Goal: Task Accomplishment & Management: Manage account settings

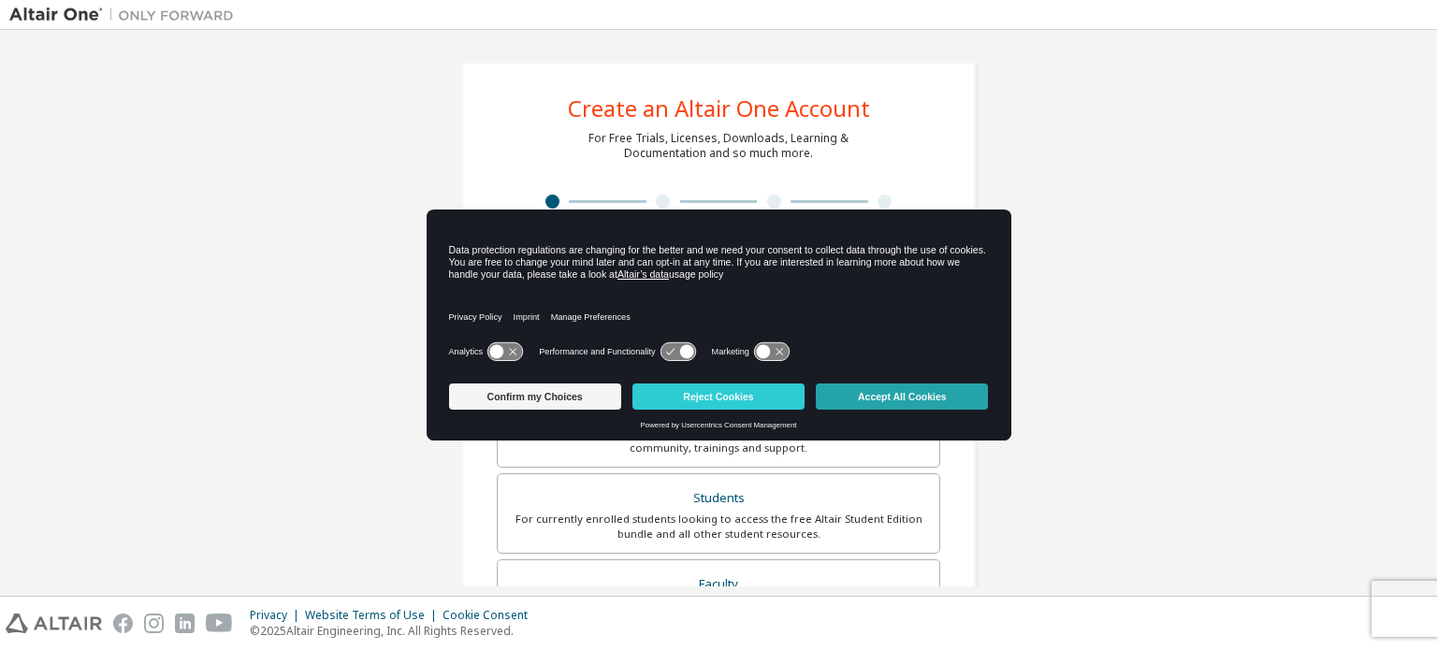
click at [879, 395] on button "Accept All Cookies" at bounding box center [902, 397] width 172 height 26
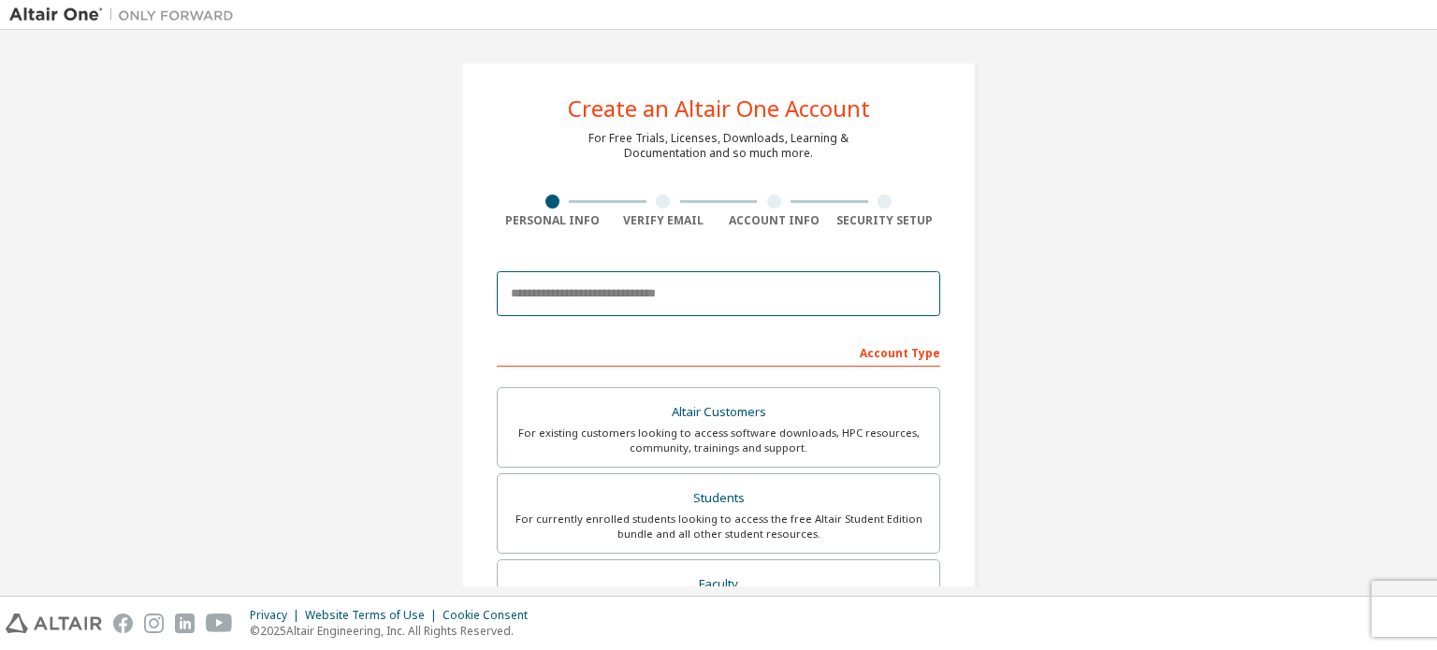
click at [594, 291] on input "email" at bounding box center [718, 293] width 443 height 45
type input "**********"
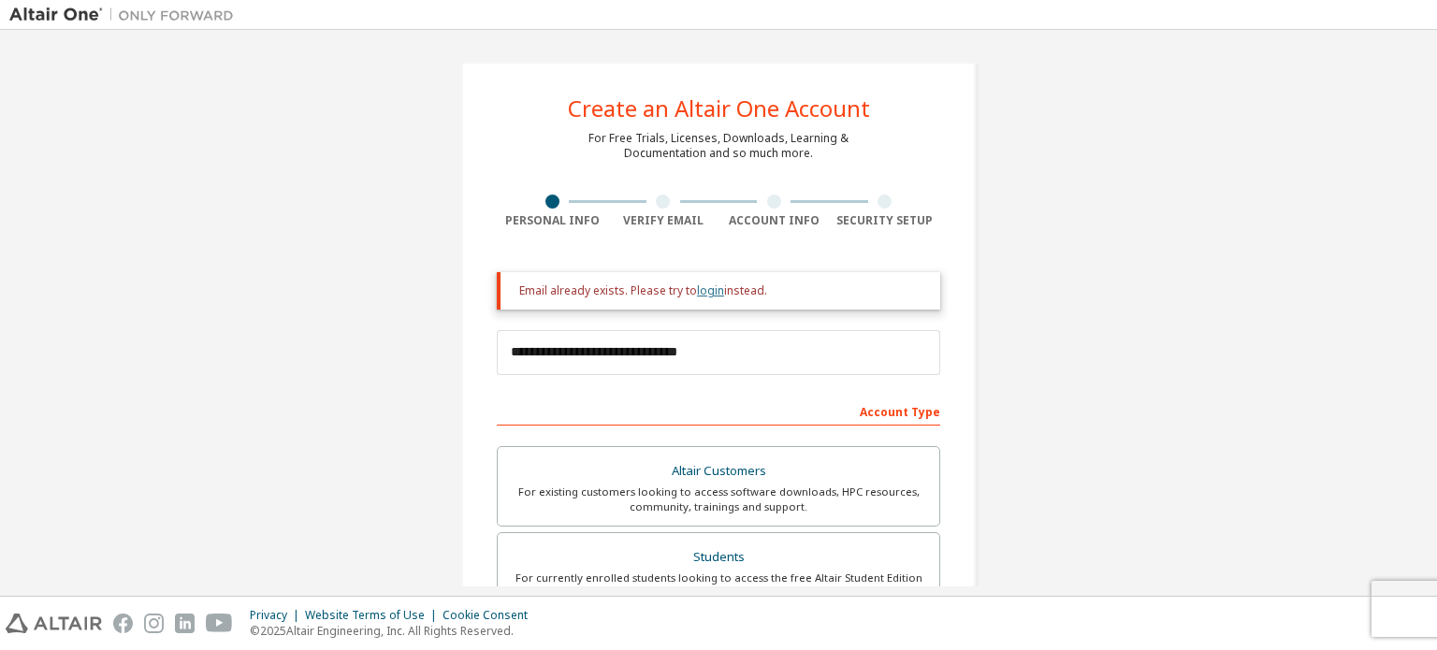
click at [697, 289] on link "login" at bounding box center [710, 291] width 27 height 16
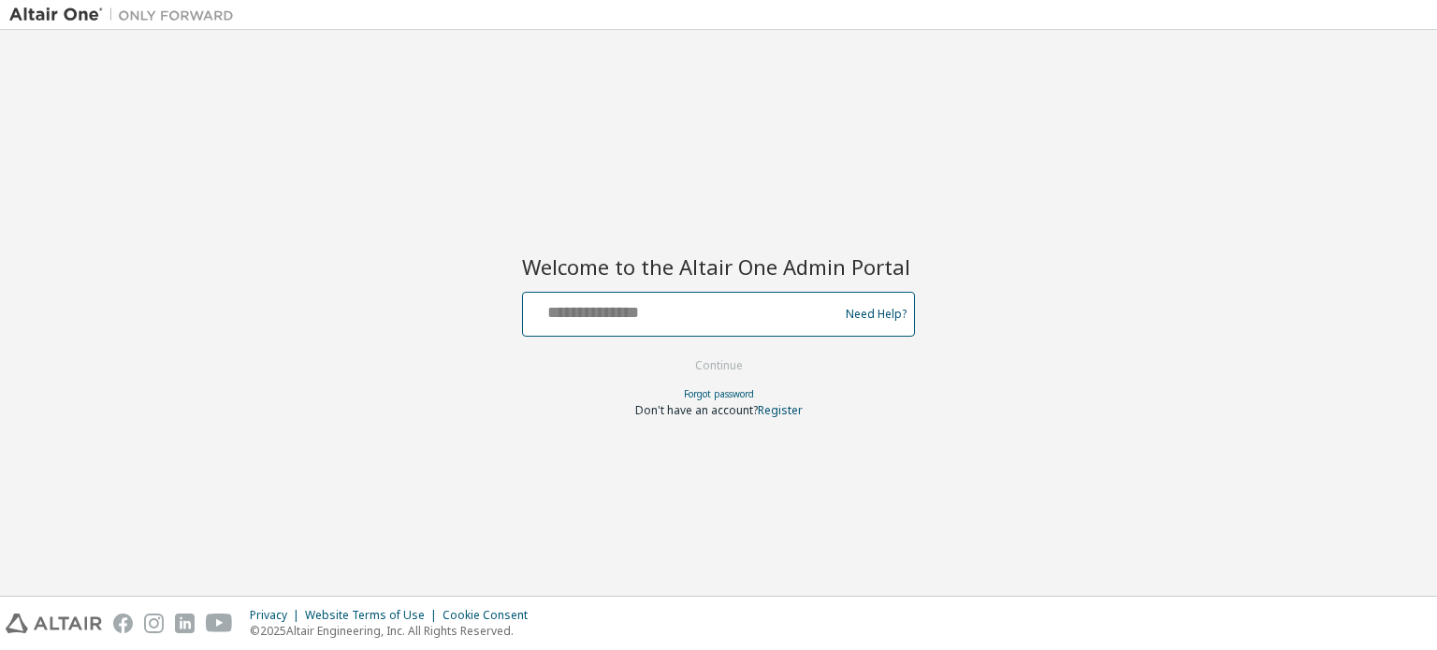
click at [636, 317] on input "text" at bounding box center [683, 310] width 306 height 27
type input "**********"
click at [676, 352] on button "Continue" at bounding box center [719, 366] width 87 height 28
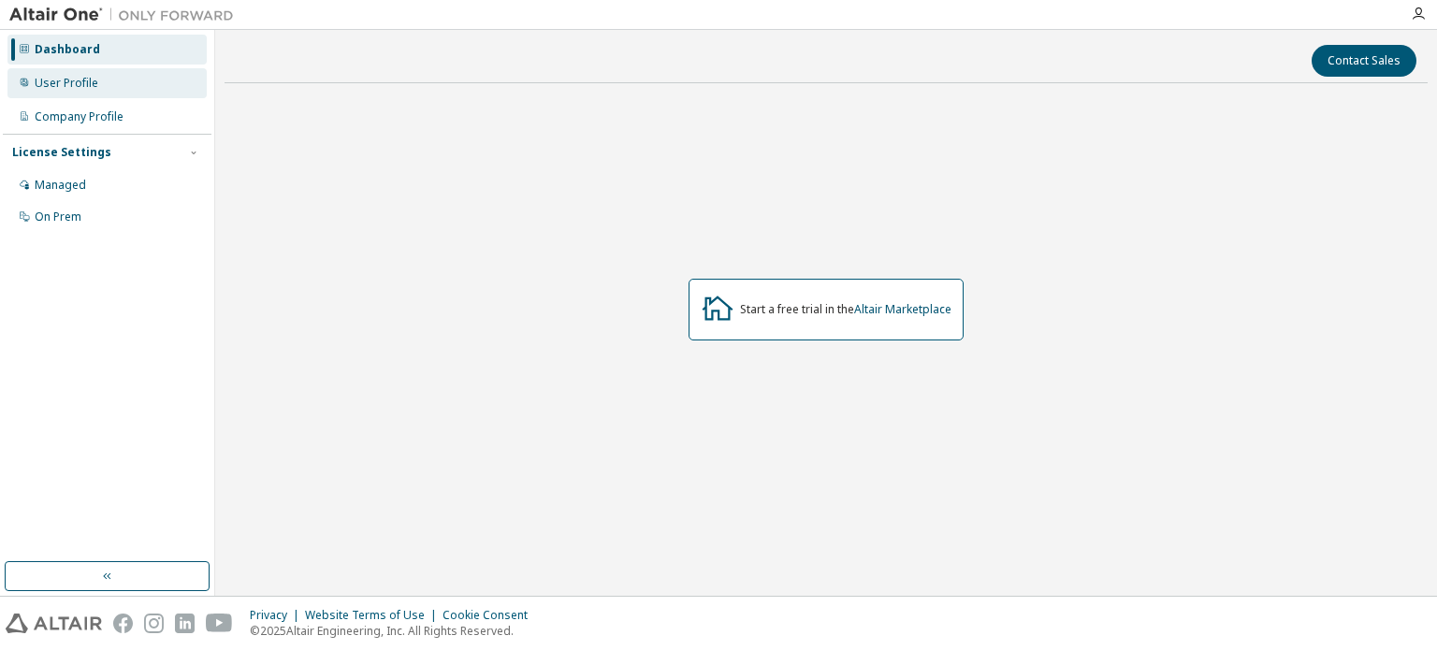
click at [136, 72] on div "User Profile" at bounding box center [106, 83] width 199 height 30
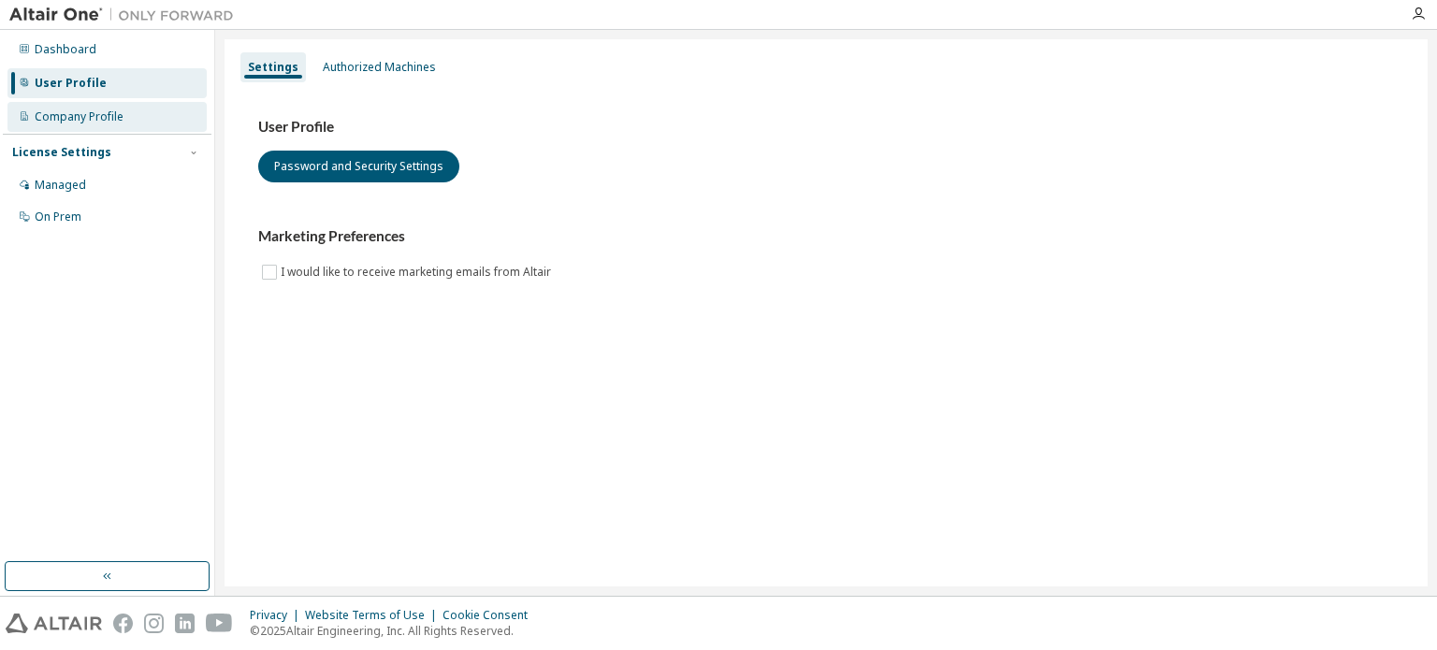
click at [153, 125] on div "Company Profile" at bounding box center [106, 117] width 199 height 30
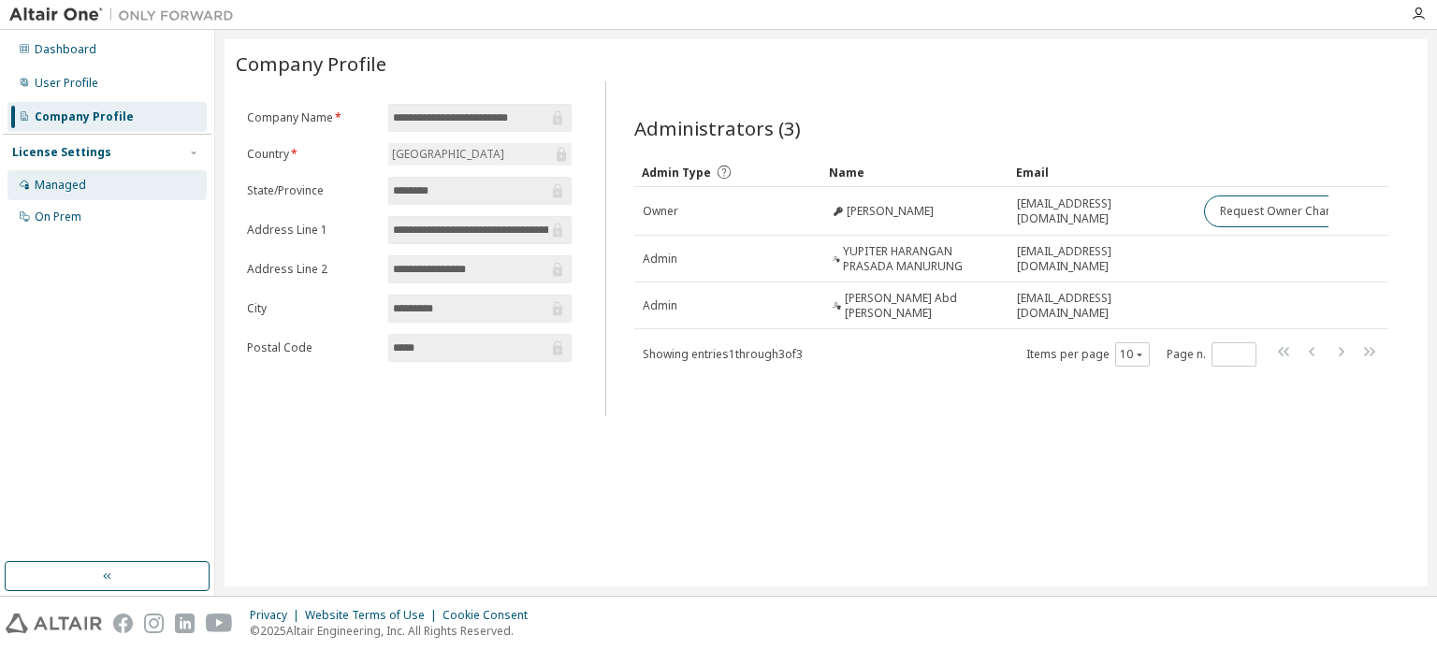
click at [125, 179] on div "Managed" at bounding box center [106, 185] width 199 height 30
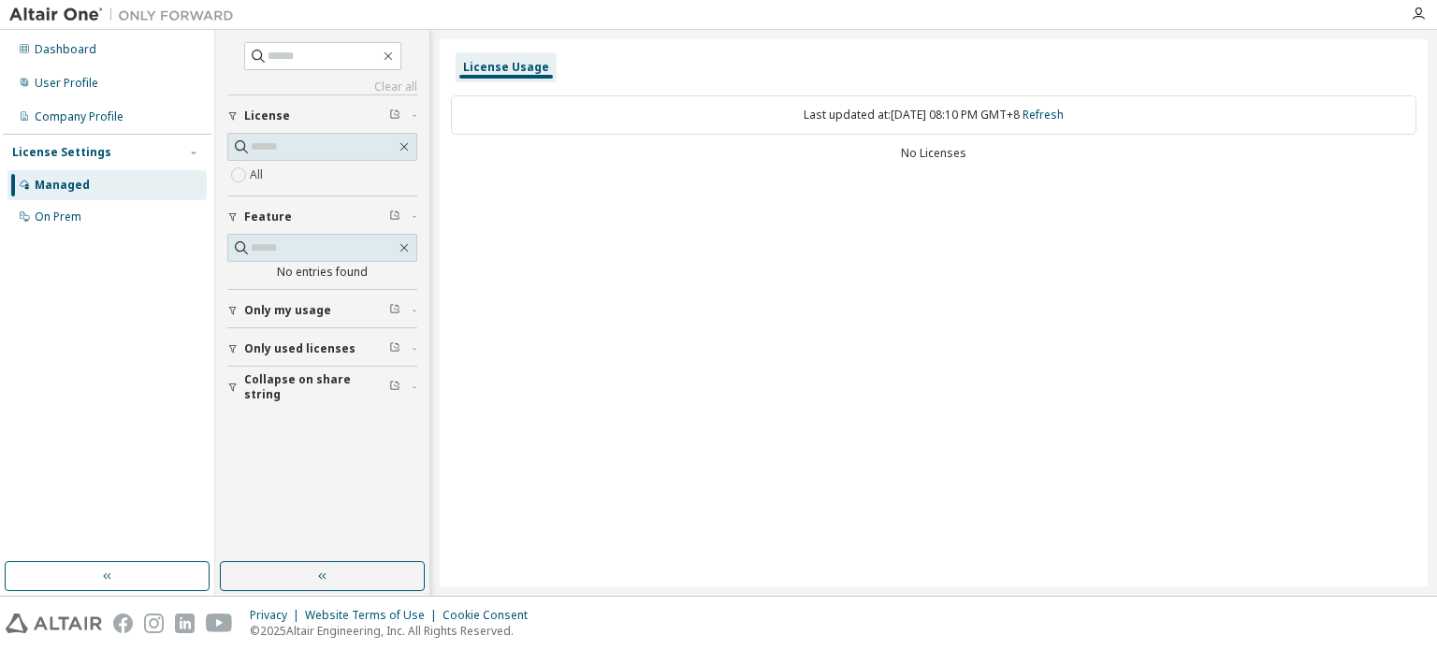
click at [283, 111] on span "License" at bounding box center [267, 116] width 46 height 15
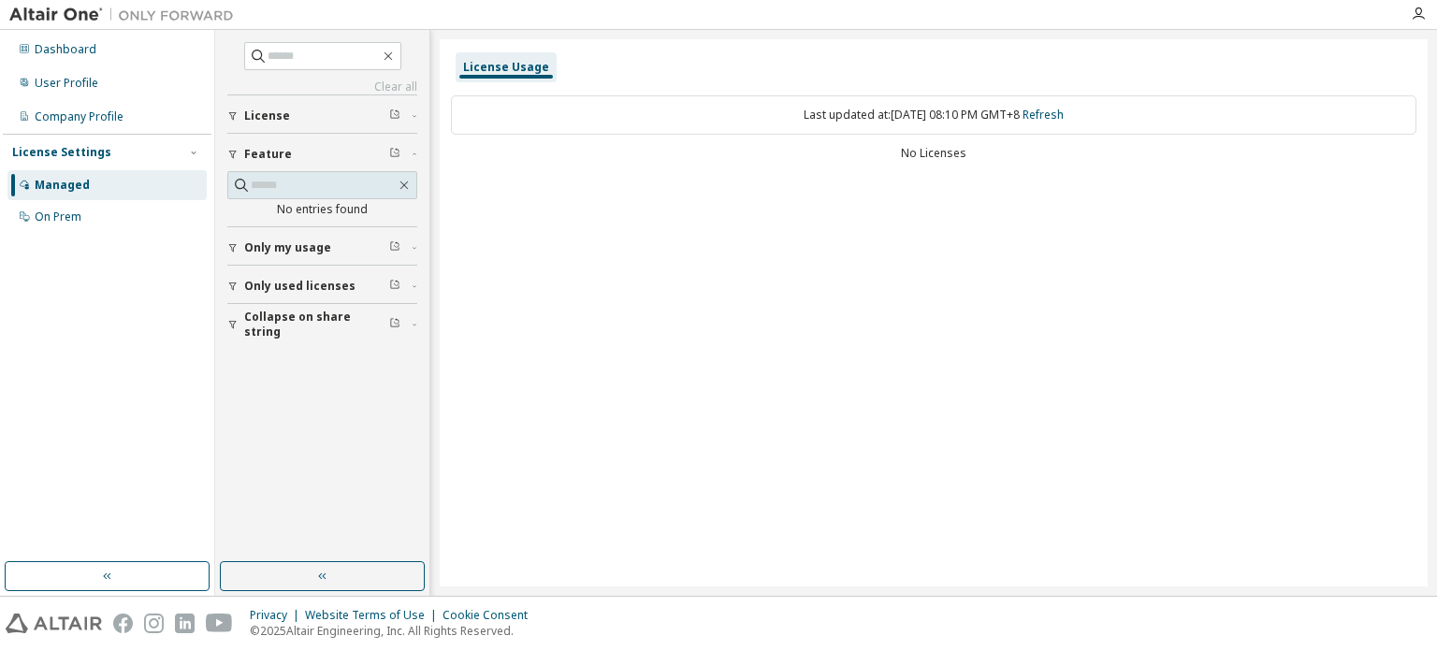
click at [283, 111] on span "License" at bounding box center [267, 116] width 46 height 15
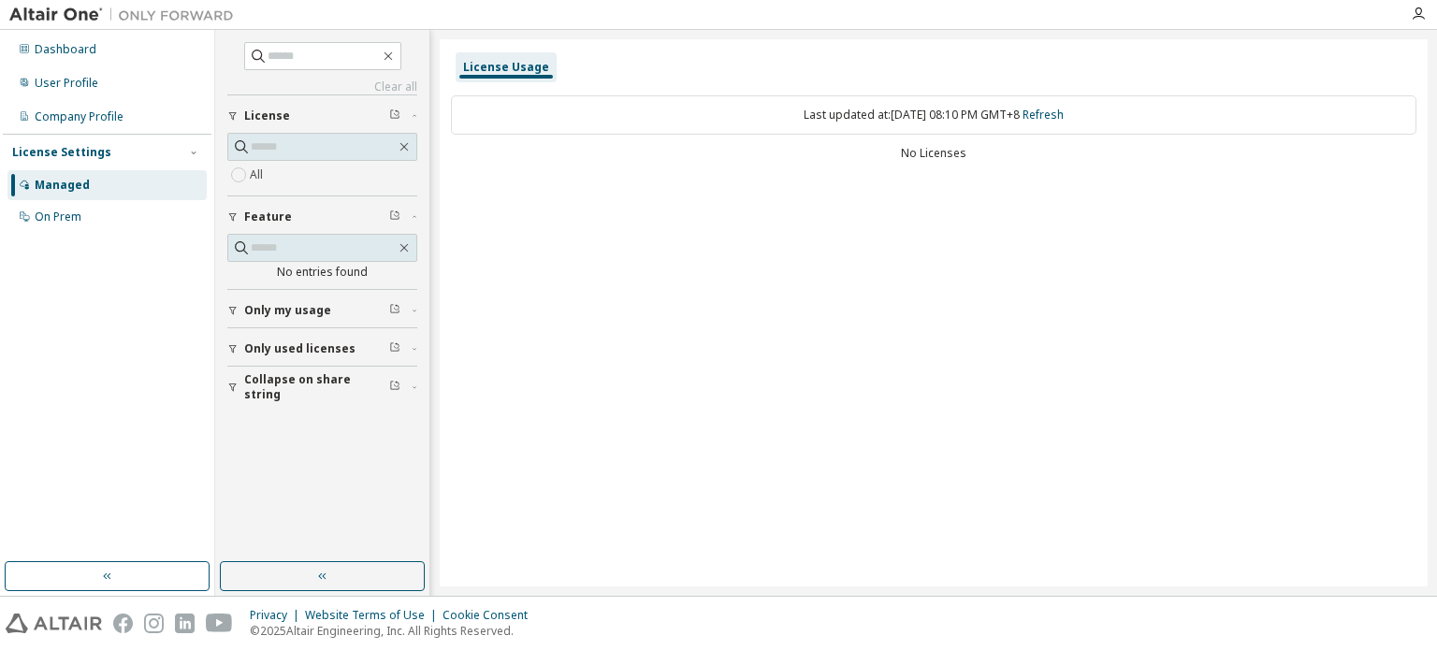
click at [268, 172] on div "All" at bounding box center [322, 175] width 190 height 22
click at [258, 113] on span "License" at bounding box center [267, 116] width 46 height 15
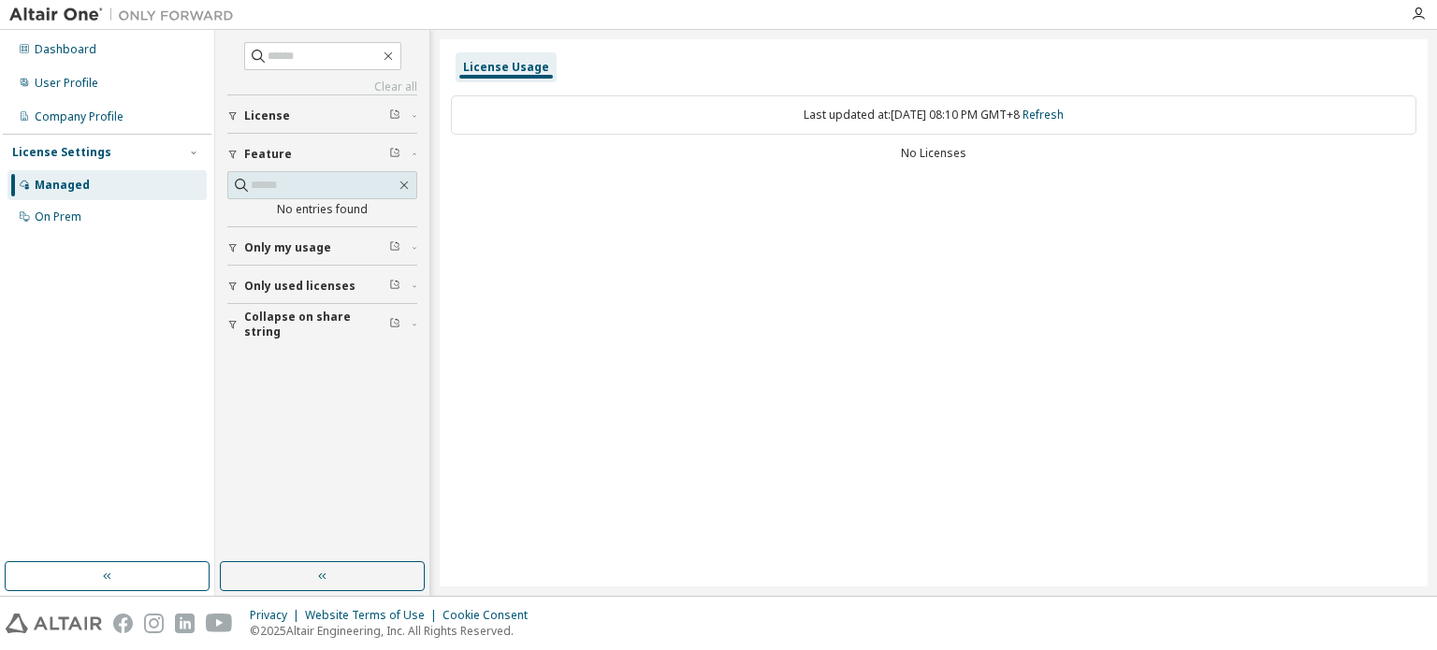
click at [258, 113] on span "License" at bounding box center [267, 116] width 46 height 15
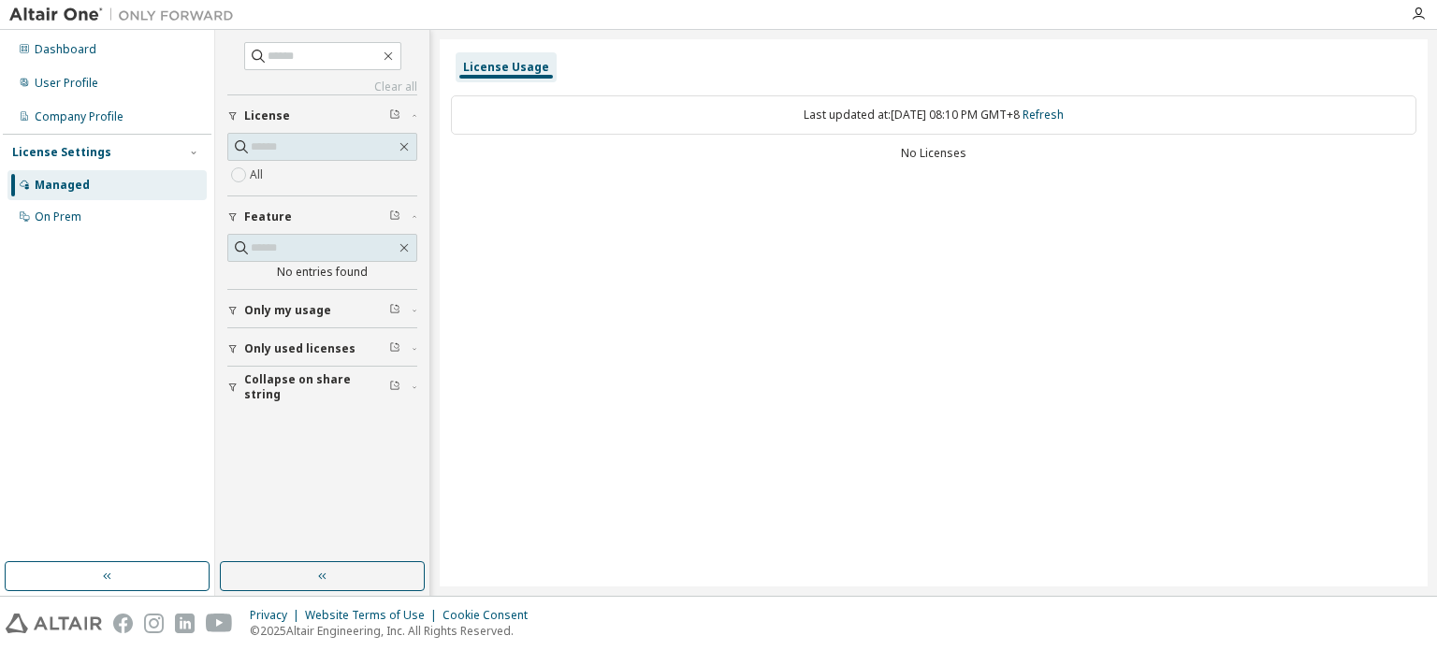
click at [394, 109] on icon "button" at bounding box center [394, 114] width 11 height 11
click at [100, 213] on div "On Prem" at bounding box center [106, 217] width 199 height 30
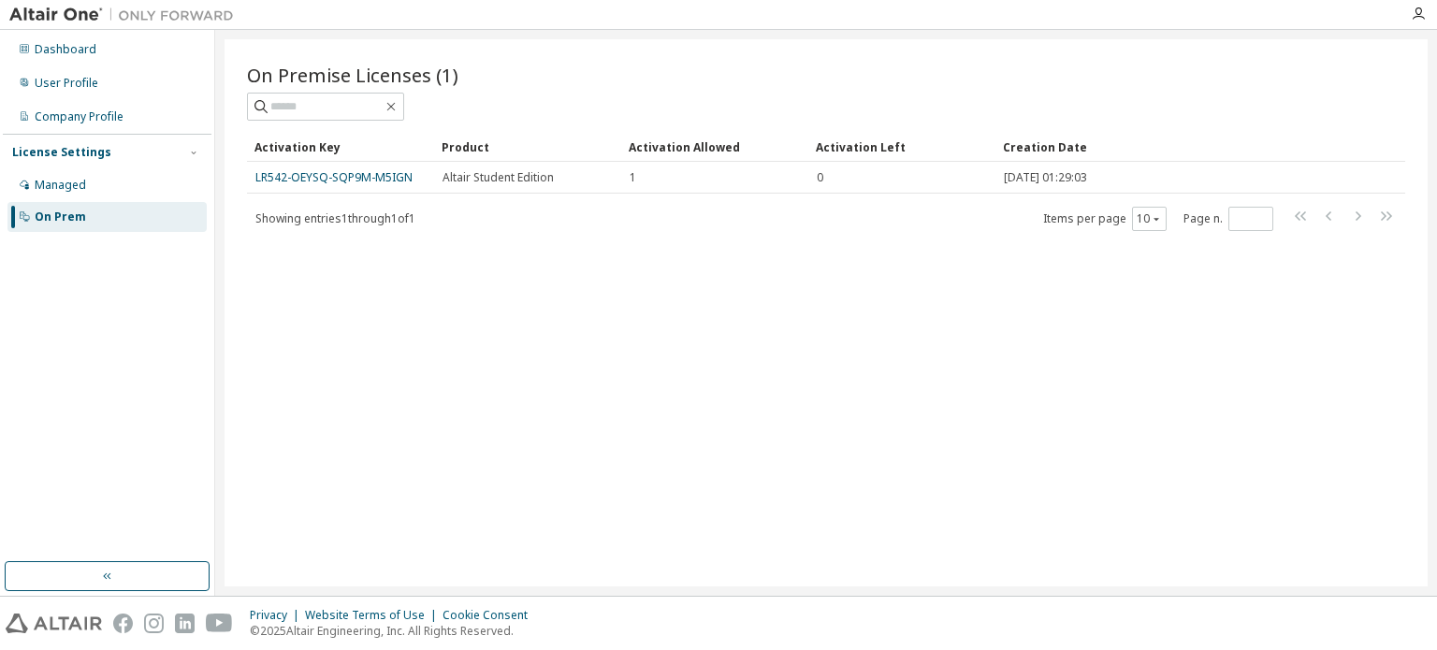
drag, startPoint x: 365, startPoint y: 175, endPoint x: 302, endPoint y: 237, distance: 88.0
click at [302, 237] on div "On Premise Licenses (1) Clear Load Save Save As Field Operator Value Select fil…" at bounding box center [826, 312] width 1203 height 547
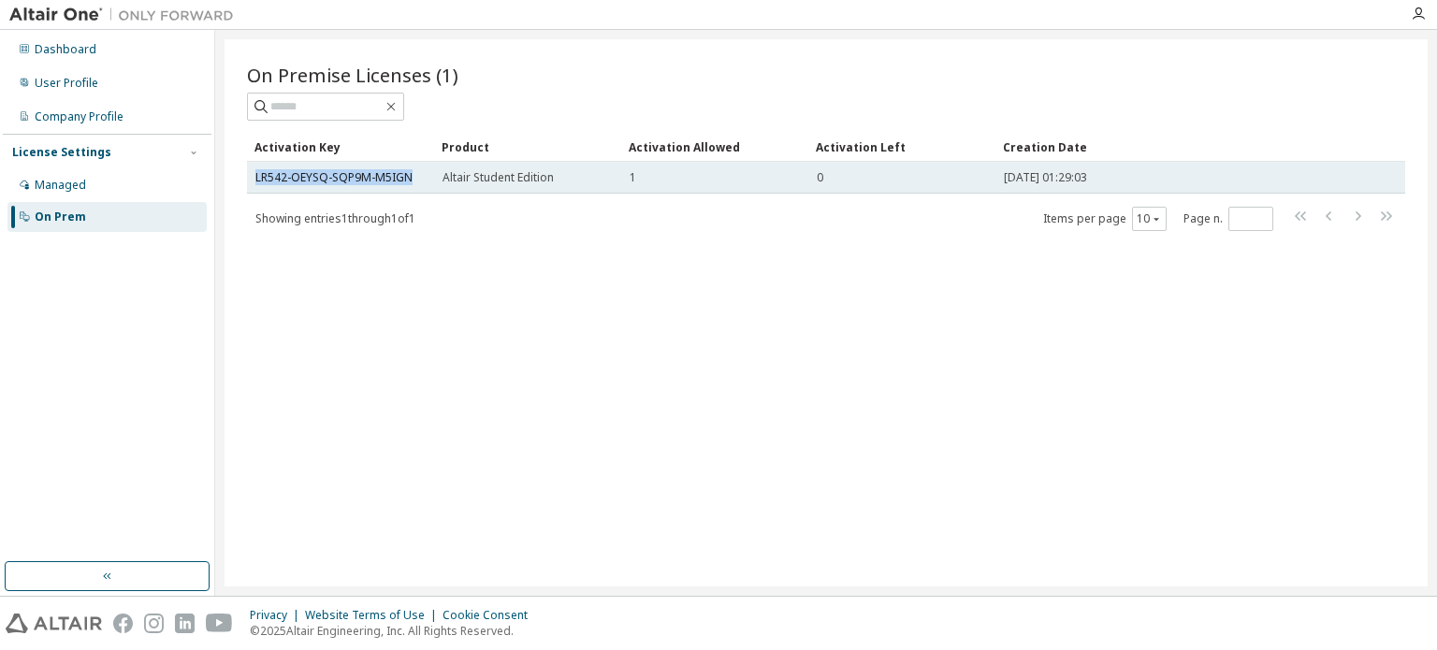
drag, startPoint x: 254, startPoint y: 174, endPoint x: 418, endPoint y: 182, distance: 164.9
click at [418, 182] on td "LR542-OEYSQ-SQP9M-M5IGN" at bounding box center [340, 178] width 187 height 32
copy link "LR542-OEYSQ-SQP9M-M5IGN"
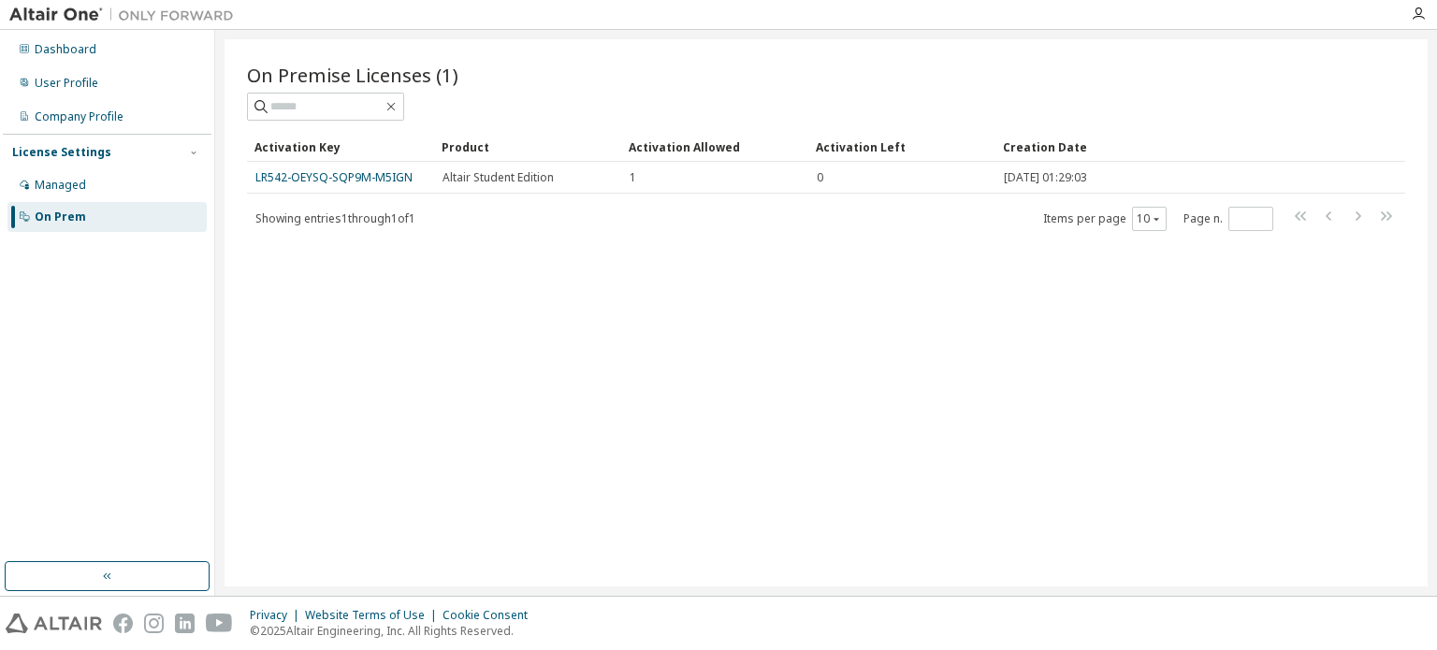
click at [396, 307] on div "On Premise Licenses (1) Clear Load Save Save As Field Operator Value Select fil…" at bounding box center [826, 312] width 1203 height 547
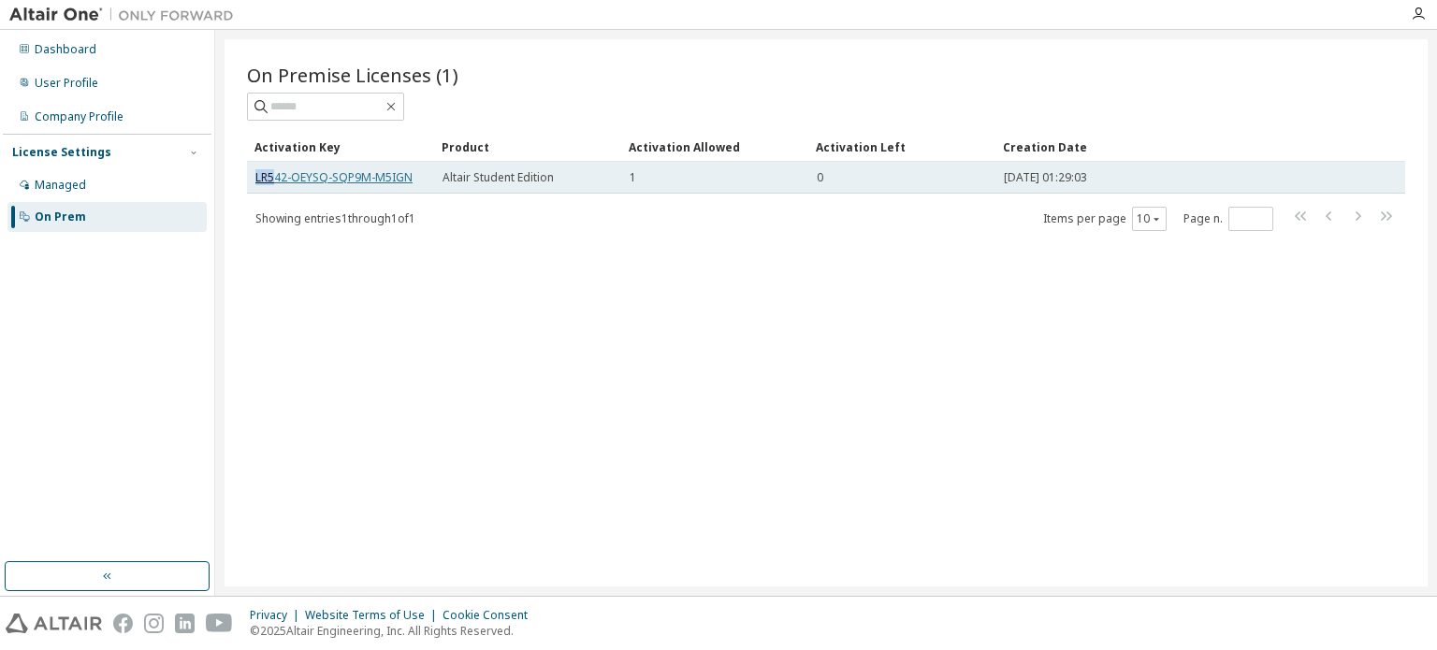
drag, startPoint x: 256, startPoint y: 175, endPoint x: 272, endPoint y: 173, distance: 16.0
click at [272, 173] on link "LR542-OEYSQ-SQP9M-M5IGN" at bounding box center [333, 177] width 157 height 16
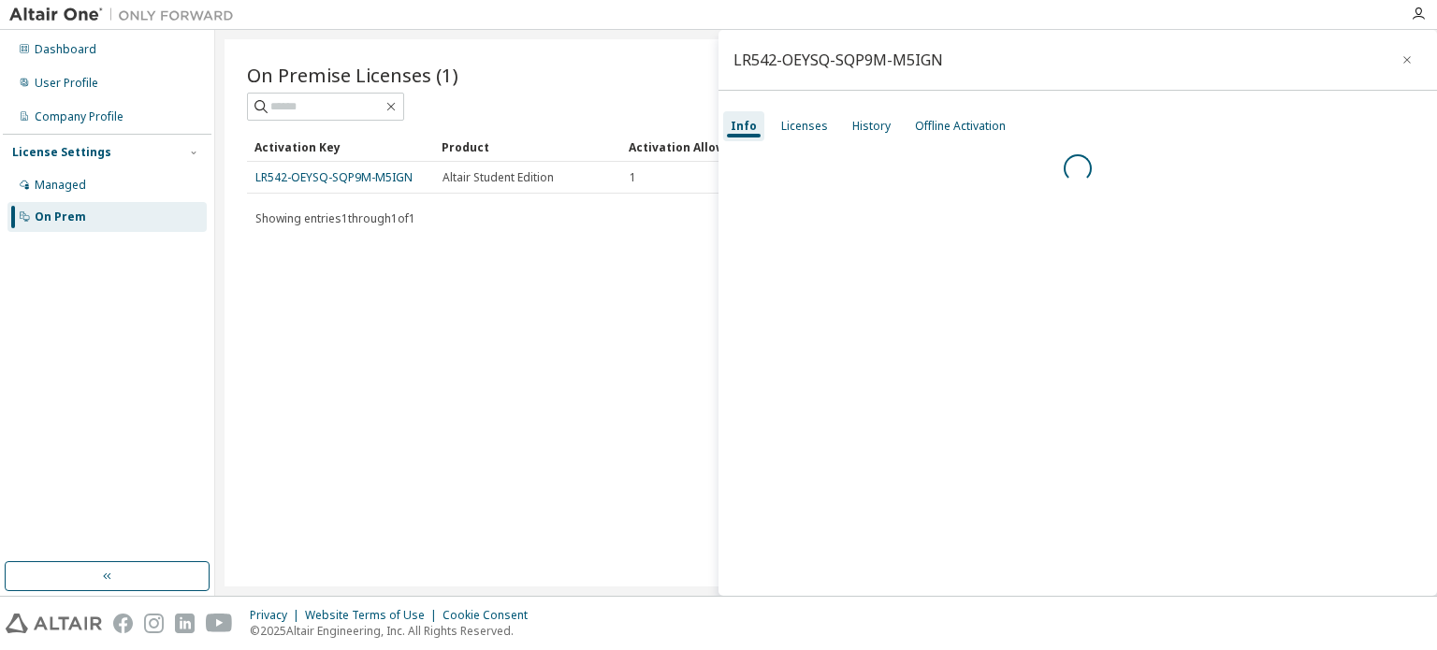
click at [514, 392] on div "On Premise Licenses (1) Clear Load Save Save As Field Operator Value Select fil…" at bounding box center [826, 312] width 1203 height 547
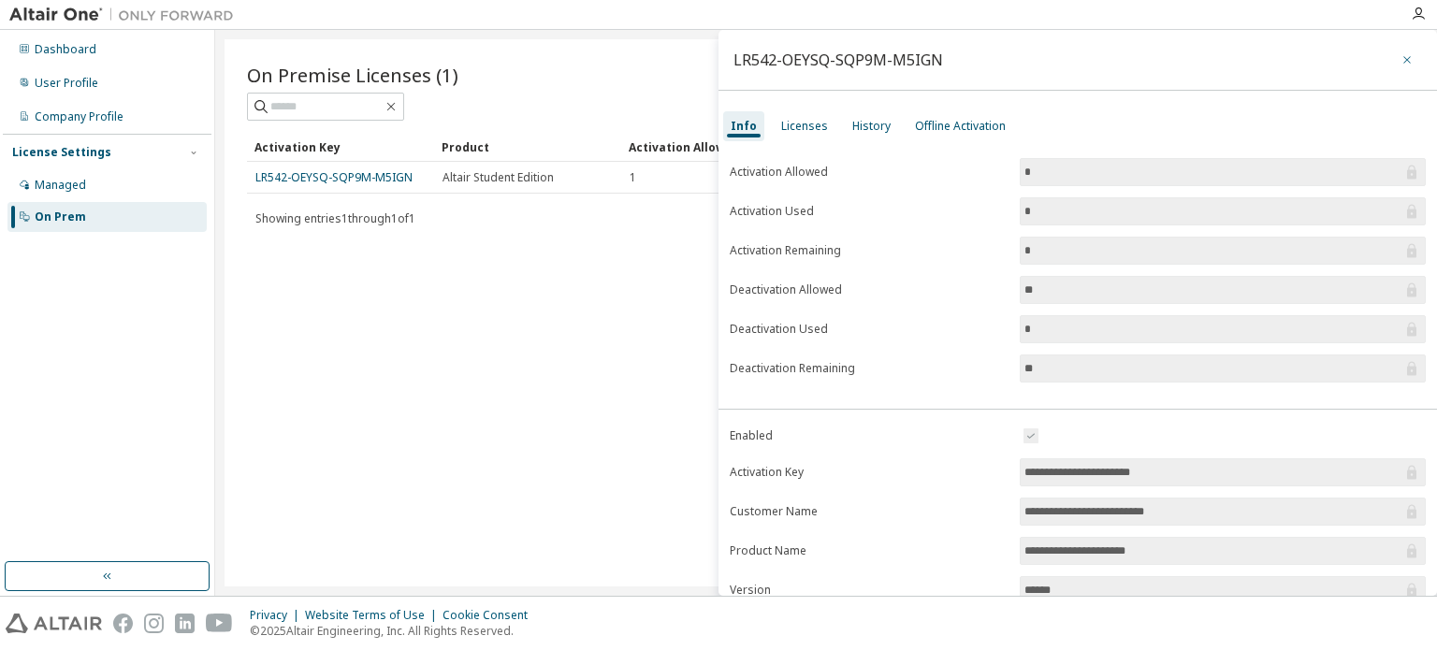
click at [1401, 52] on icon "button" at bounding box center [1407, 59] width 13 height 15
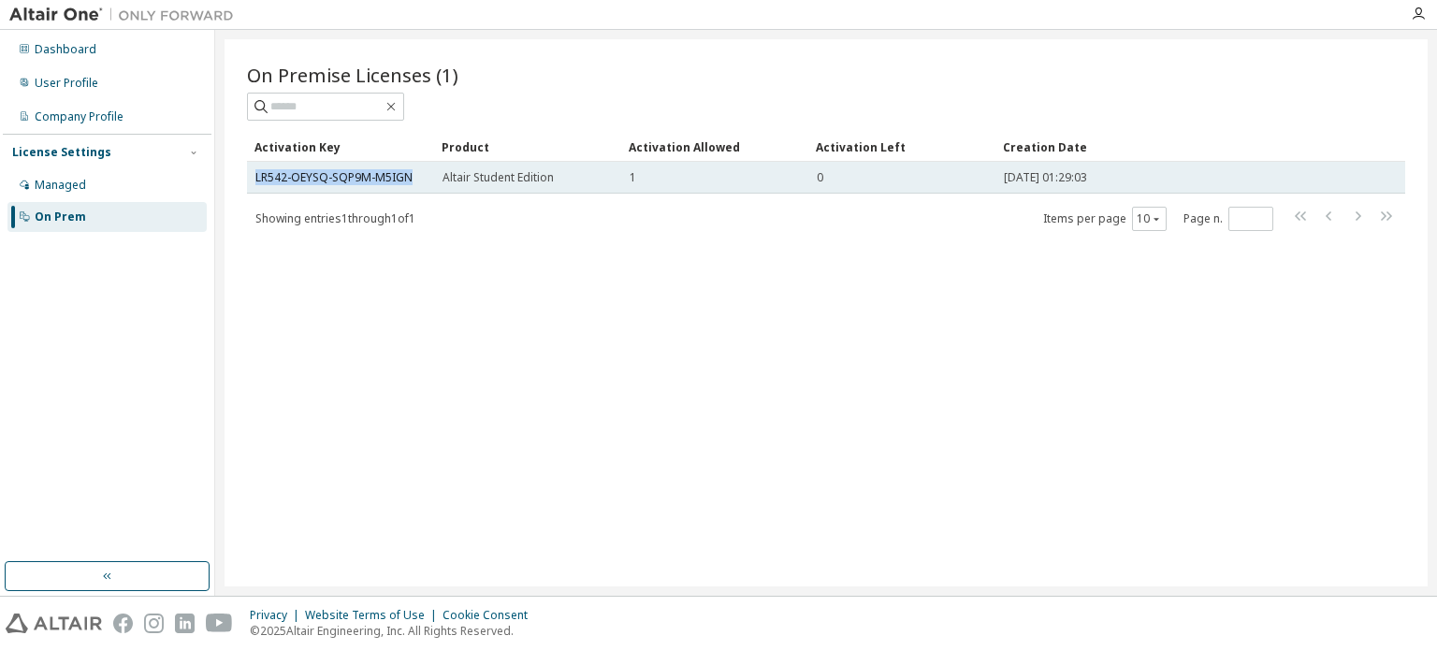
drag, startPoint x: 249, startPoint y: 175, endPoint x: 425, endPoint y: 187, distance: 176.3
click at [425, 187] on td "LR542-OEYSQ-SQP9M-M5IGN" at bounding box center [340, 178] width 187 height 32
copy link "LR542-OEYSQ-SQP9M-M5IGN"
